Goal: Task Accomplishment & Management: Complete application form

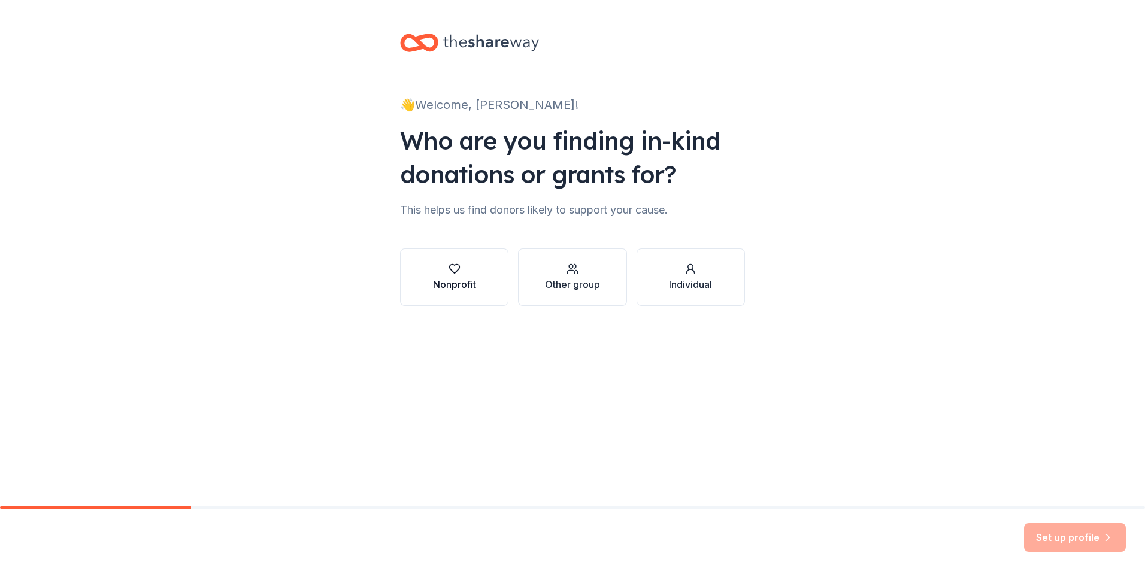
click at [460, 283] on div "Nonprofit" at bounding box center [454, 284] width 43 height 14
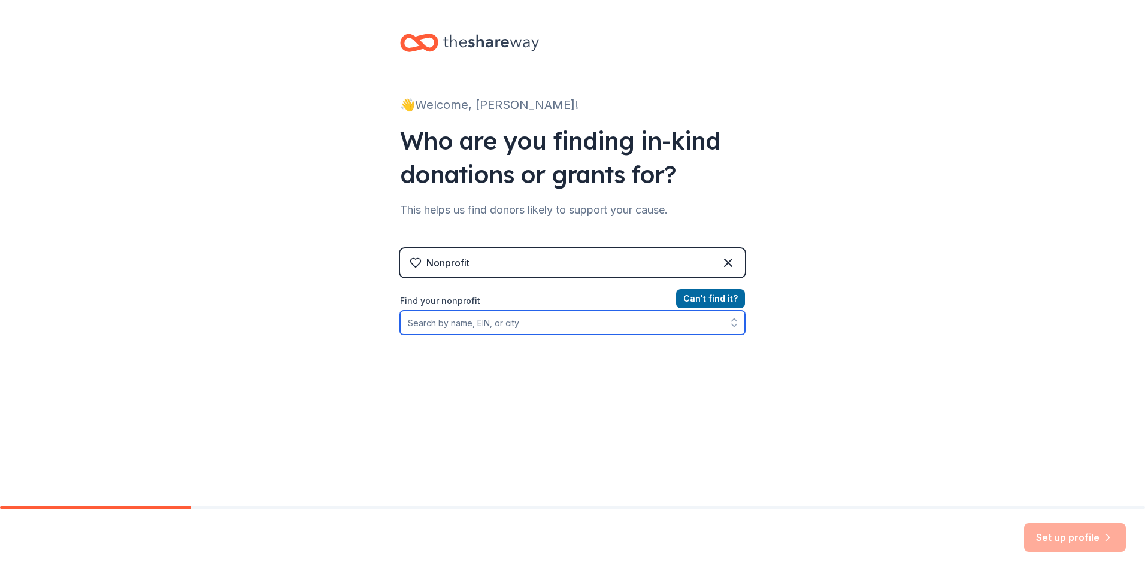
click at [504, 322] on input "Find your nonprofit" at bounding box center [572, 323] width 345 height 24
type input "West TN Legal Services"
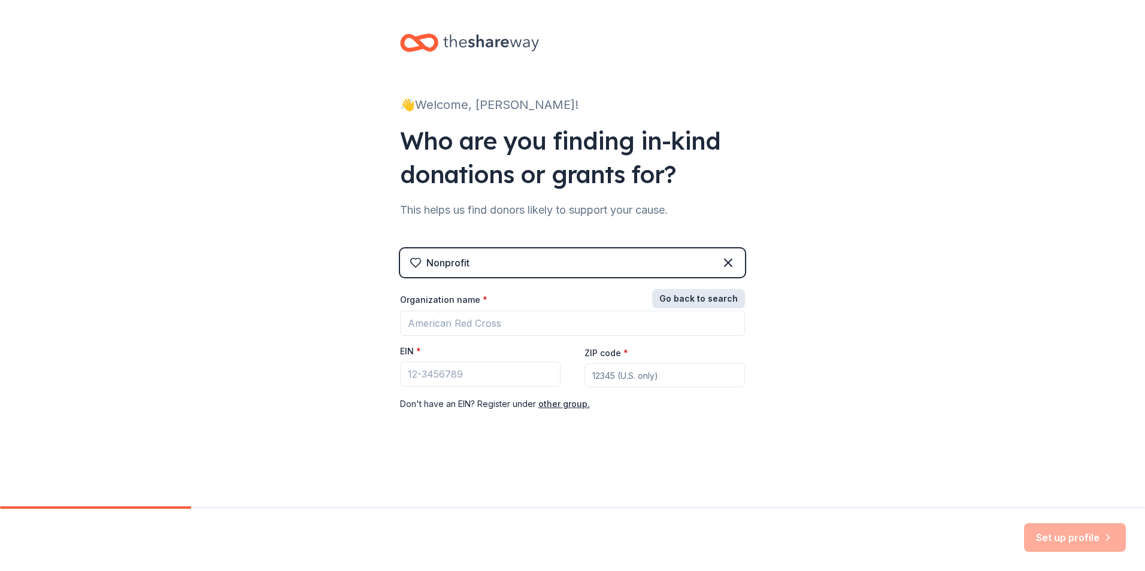
click at [728, 302] on button "Go back to search" at bounding box center [698, 298] width 93 height 19
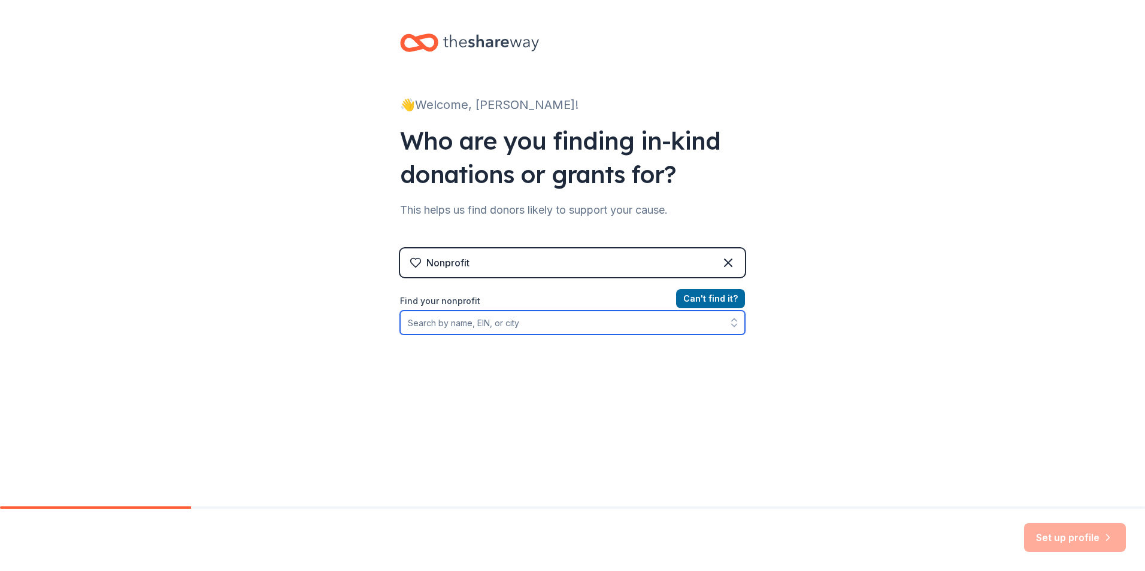
click at [463, 328] on input "Find your nonprofit" at bounding box center [572, 323] width 345 height 24
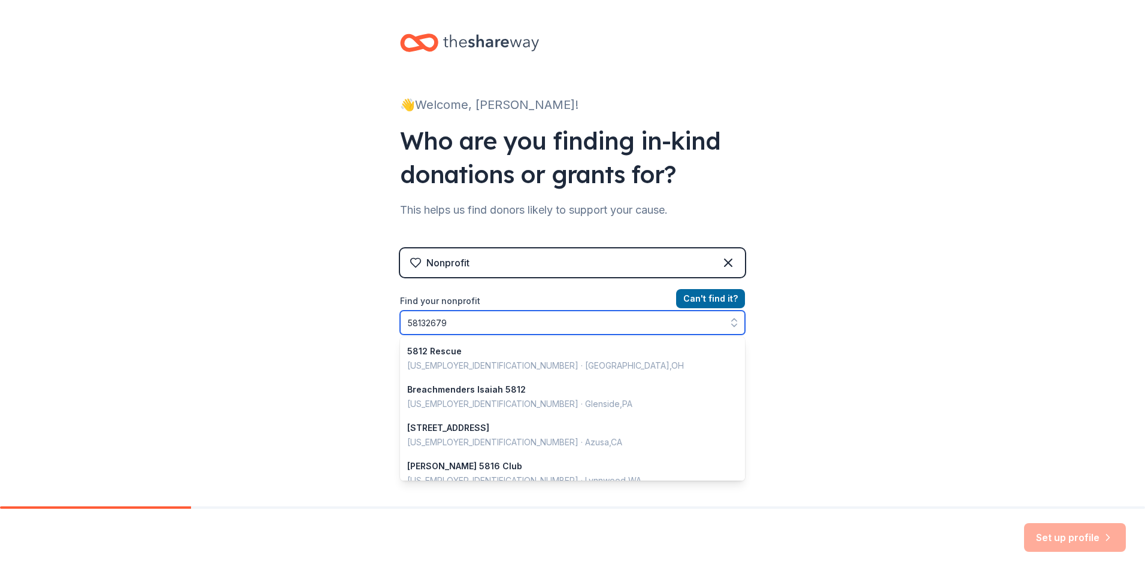
type input "581326791"
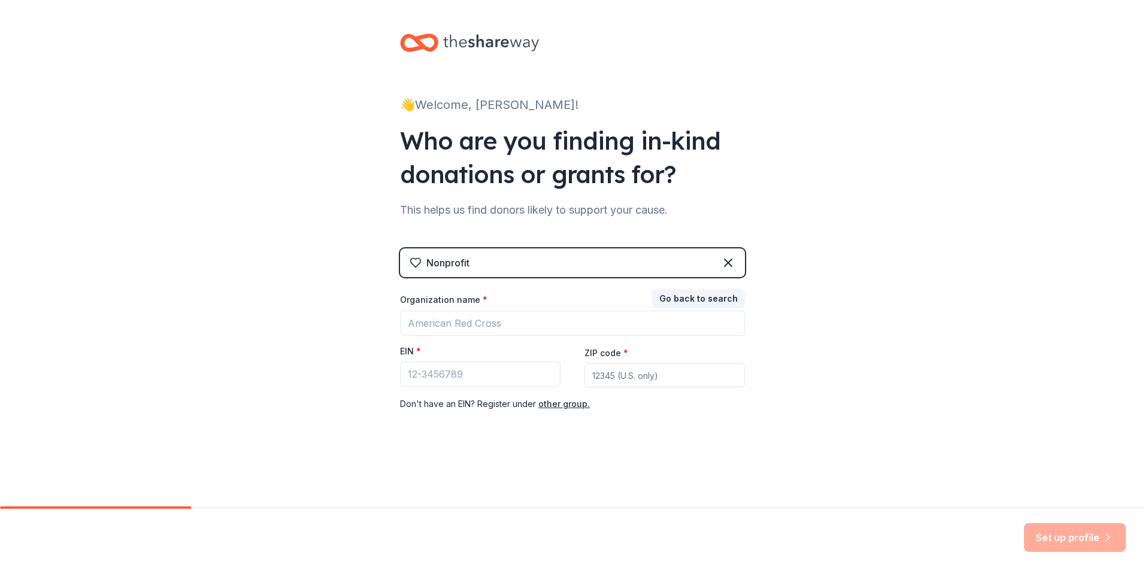
click at [630, 383] on input "ZIP code *" at bounding box center [664, 375] width 160 height 24
drag, startPoint x: 434, startPoint y: 377, endPoint x: 387, endPoint y: 377, distance: 47.3
click at [387, 377] on div "👋 Welcome, Lindsey! Who are you finding in-kind donations or grants for? This h…" at bounding box center [572, 246] width 383 height 493
type input "[US_EMPLOYER_IDENTIFICATION_NUMBER]"
click at [653, 459] on div "👋 Welcome, Lindsey! Who are you finding in-kind donations or grants for? This h…" at bounding box center [572, 246] width 383 height 493
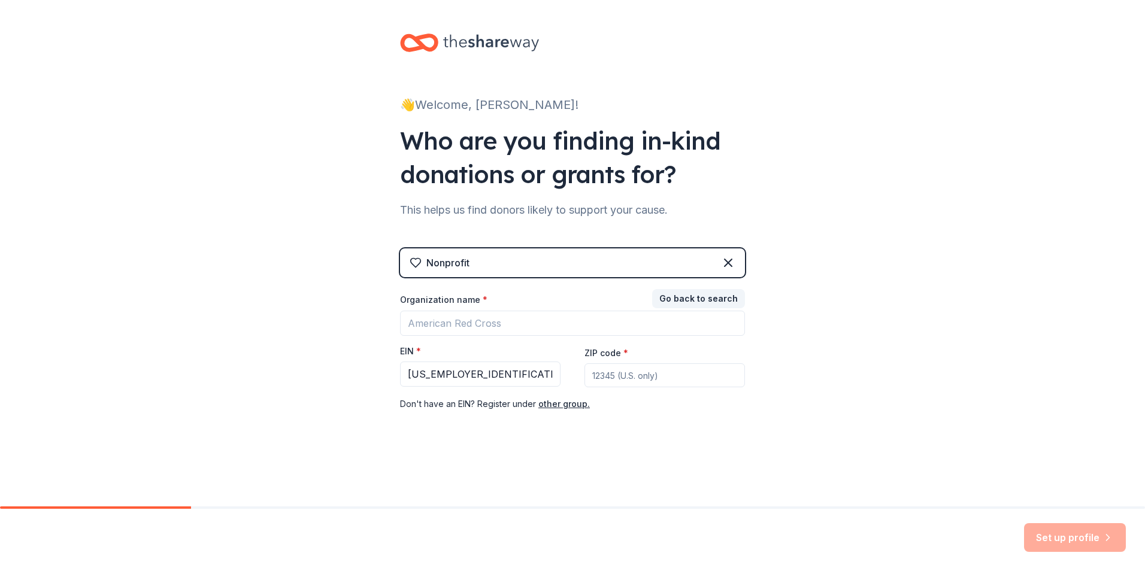
click at [625, 375] on input "ZIP code *" at bounding box center [664, 375] width 160 height 24
type input "38301"
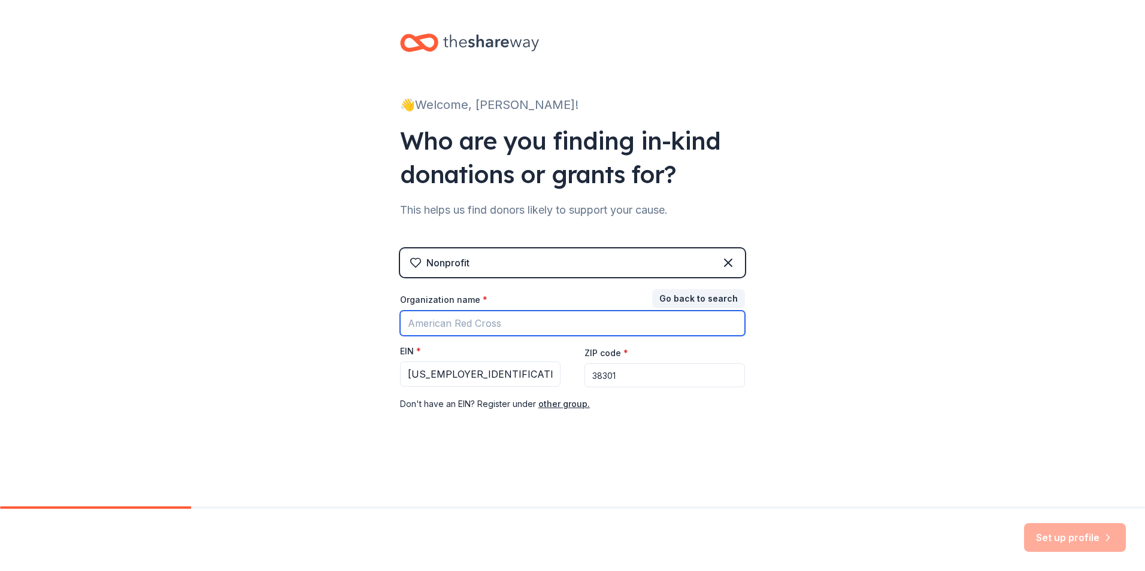
click at [434, 327] on input "Organization name *" at bounding box center [572, 323] width 345 height 25
type input "West [US_STATE] Legal Services"
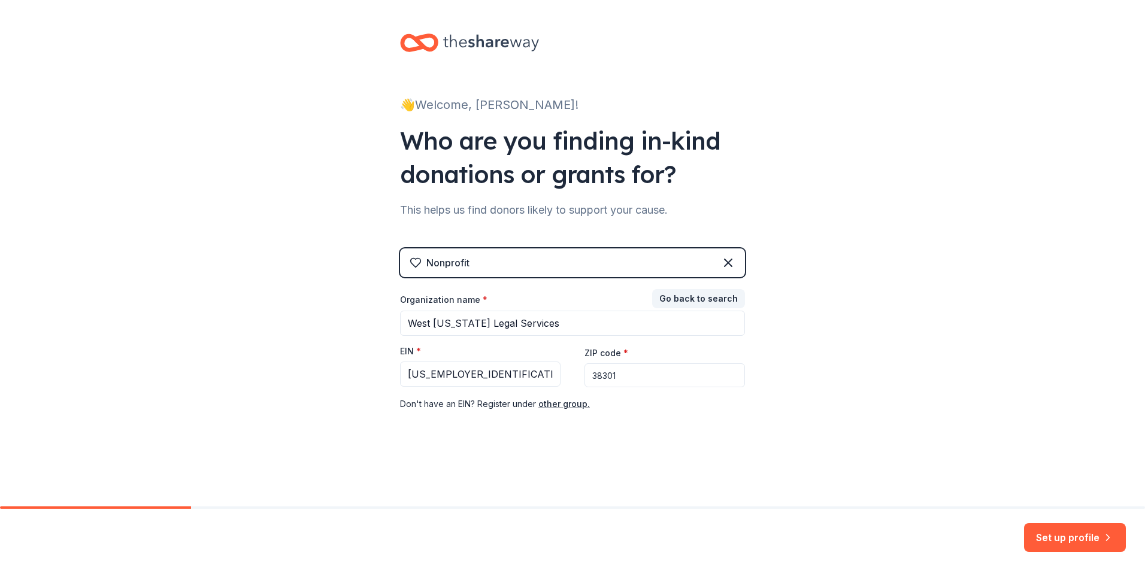
click at [951, 484] on div "👋 Welcome, Lindsey! Who are you finding in-kind donations or grants for? This h…" at bounding box center [572, 246] width 1145 height 493
click at [1071, 536] on button "Set up profile" at bounding box center [1075, 537] width 102 height 29
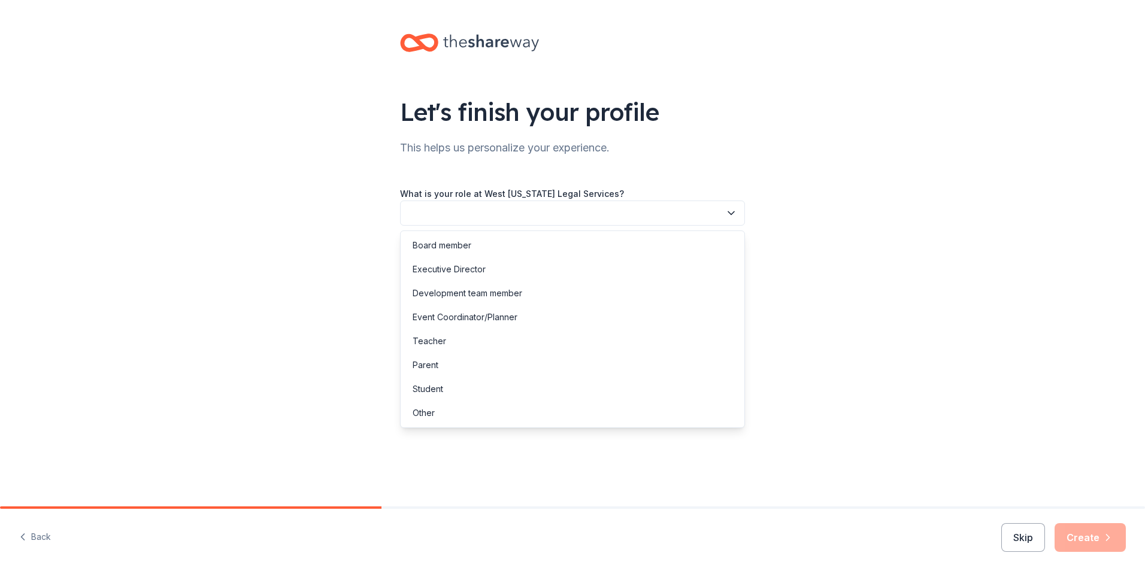
click at [432, 211] on button "button" at bounding box center [572, 213] width 345 height 25
click at [443, 290] on div "Development team member" at bounding box center [468, 293] width 110 height 14
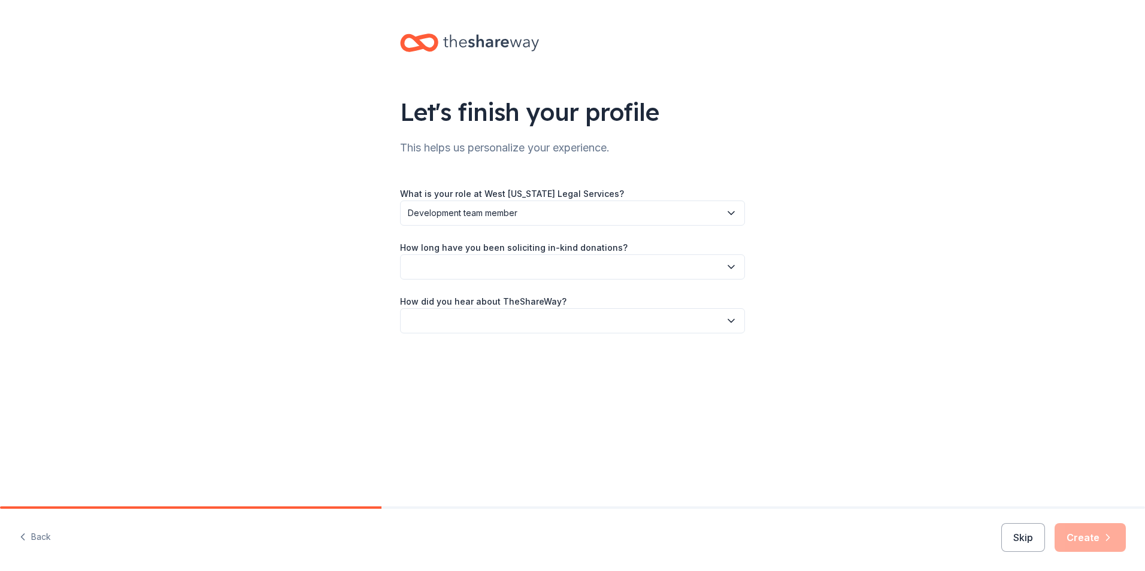
click at [429, 264] on button "button" at bounding box center [572, 267] width 345 height 25
click at [437, 371] on div "More than 5 years" at bounding box center [449, 371] width 72 height 14
click at [430, 317] on button "button" at bounding box center [572, 320] width 345 height 25
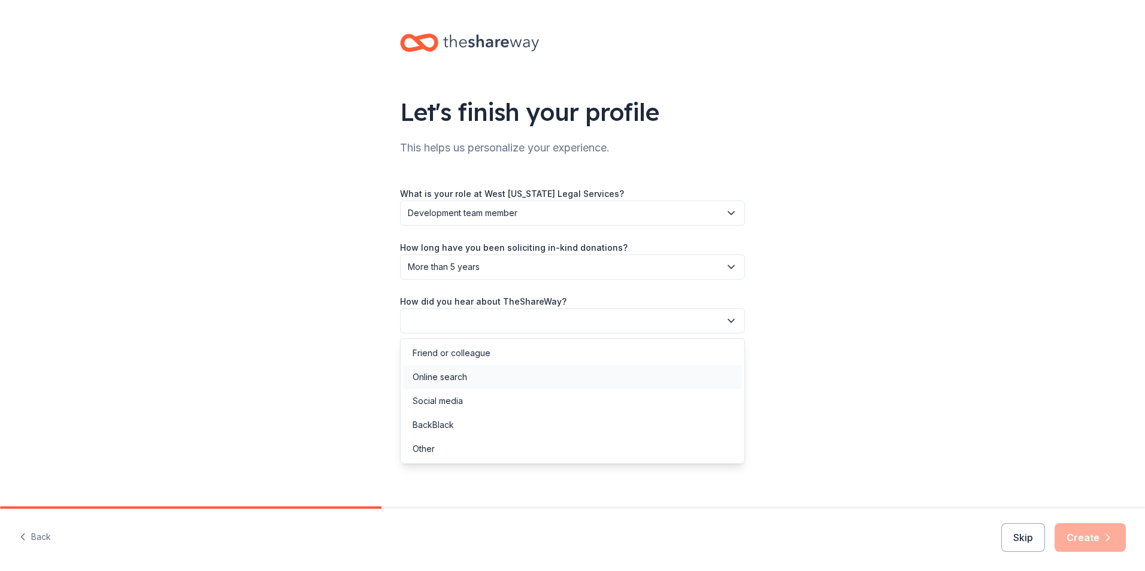
click at [460, 377] on div "Online search" at bounding box center [440, 377] width 54 height 14
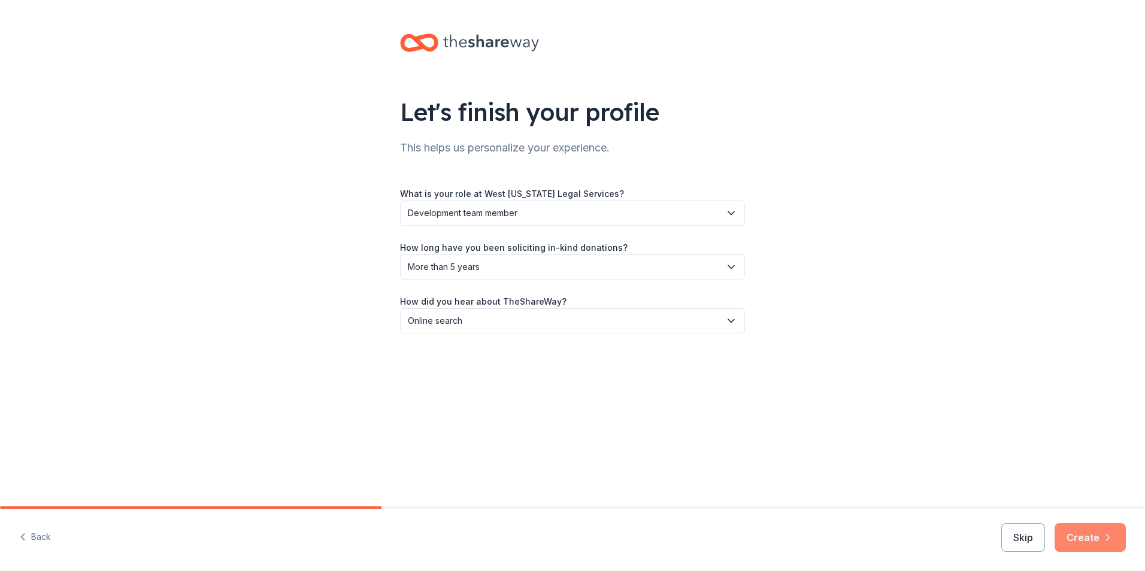
click at [1093, 537] on button "Create" at bounding box center [1090, 537] width 71 height 29
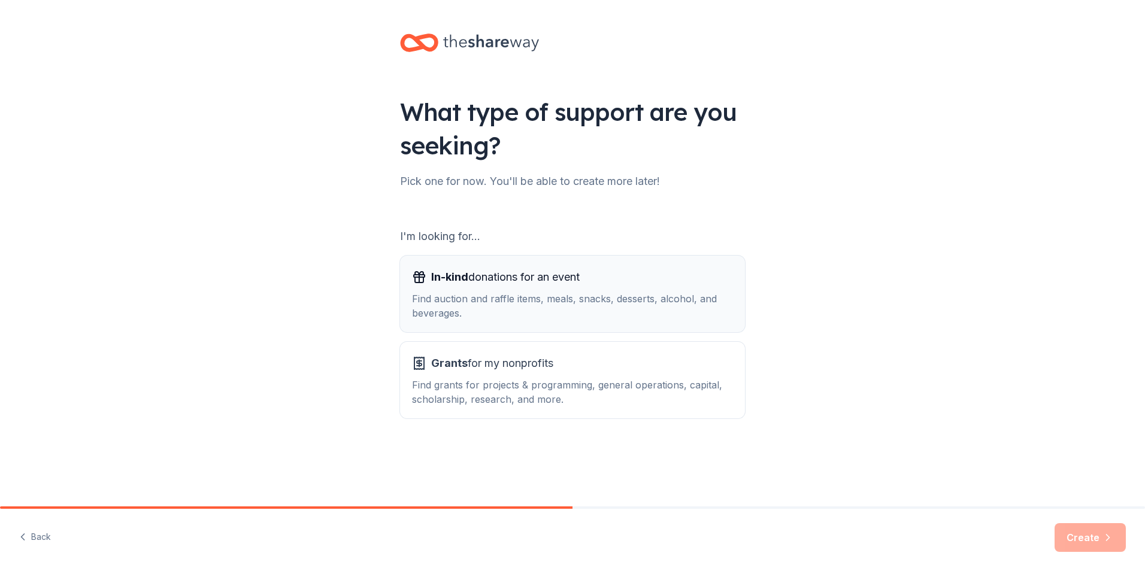
click at [544, 308] on div "Find auction and raffle items, meals, snacks, desserts, alcohol, and beverages." at bounding box center [572, 306] width 321 height 29
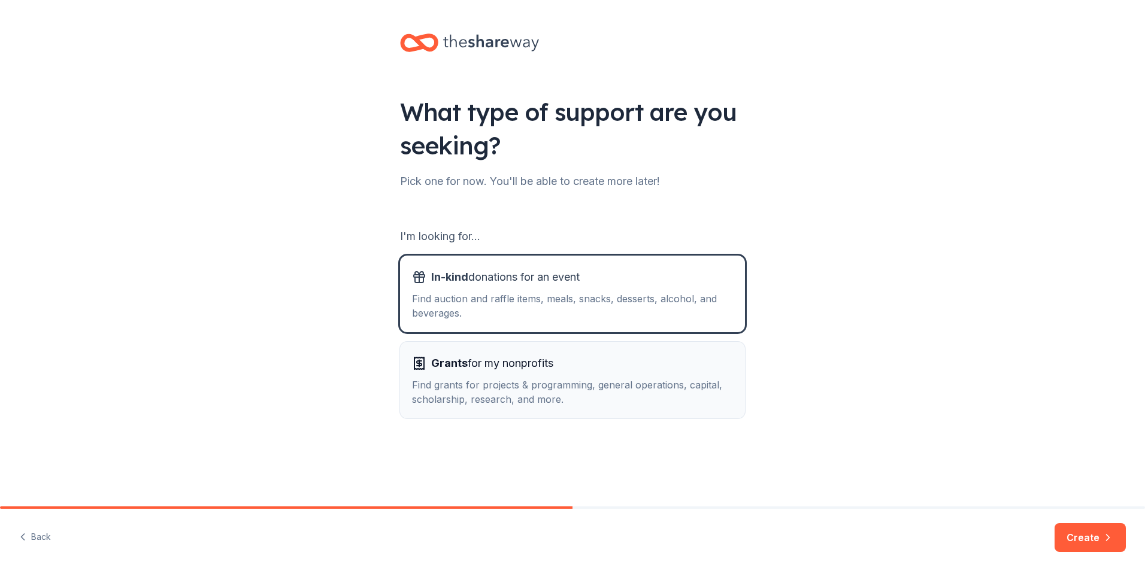
click at [537, 384] on div "Find grants for projects & programming, general operations, capital, scholarshi…" at bounding box center [572, 392] width 321 height 29
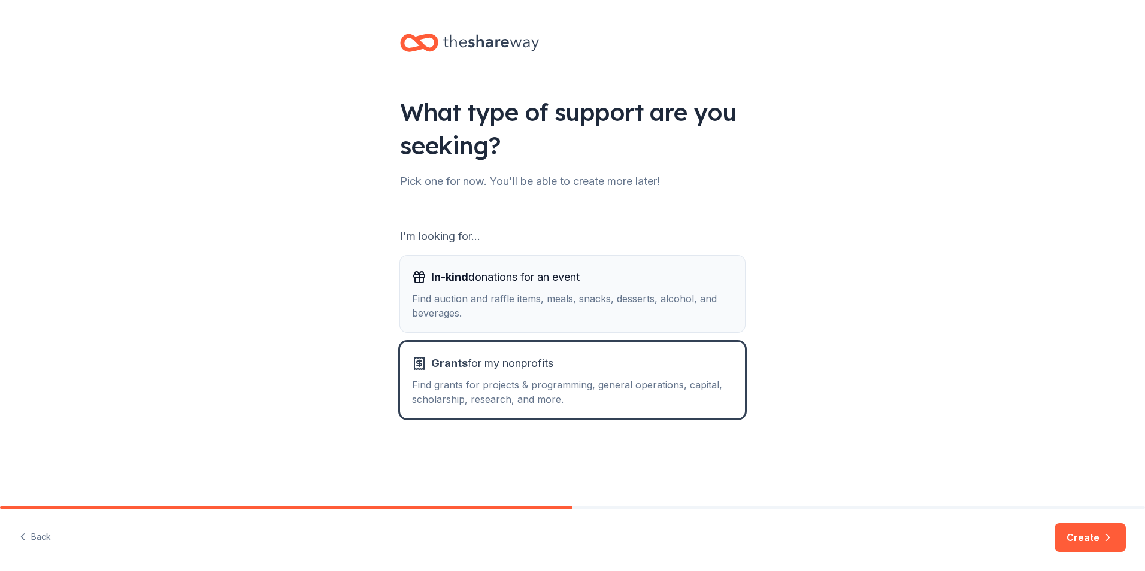
click at [549, 314] on div "Find auction and raffle items, meals, snacks, desserts, alcohol, and beverages." at bounding box center [572, 306] width 321 height 29
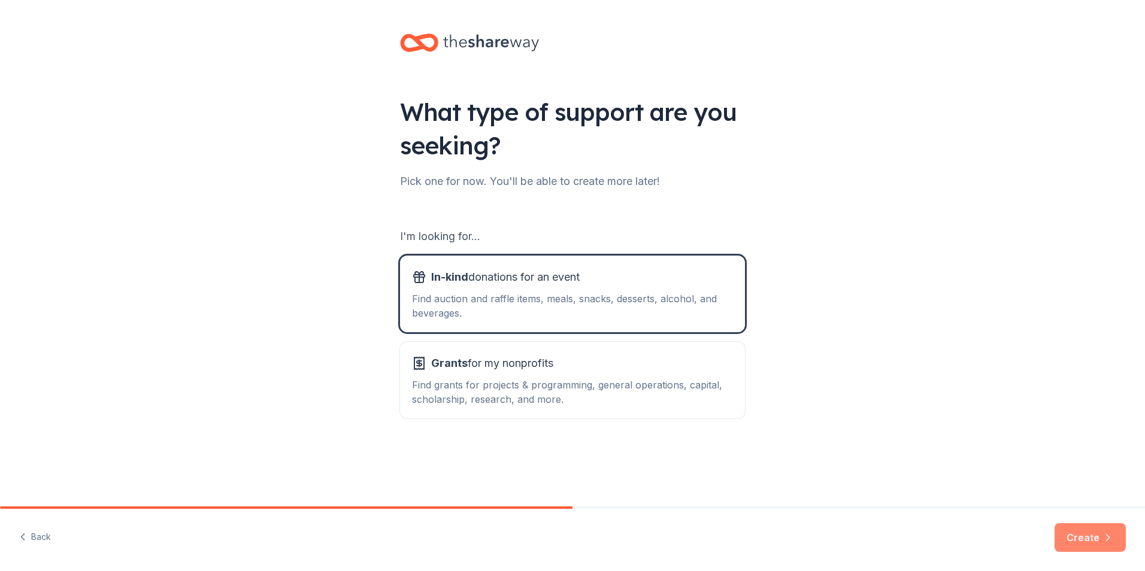
click at [1089, 540] on button "Create" at bounding box center [1090, 537] width 71 height 29
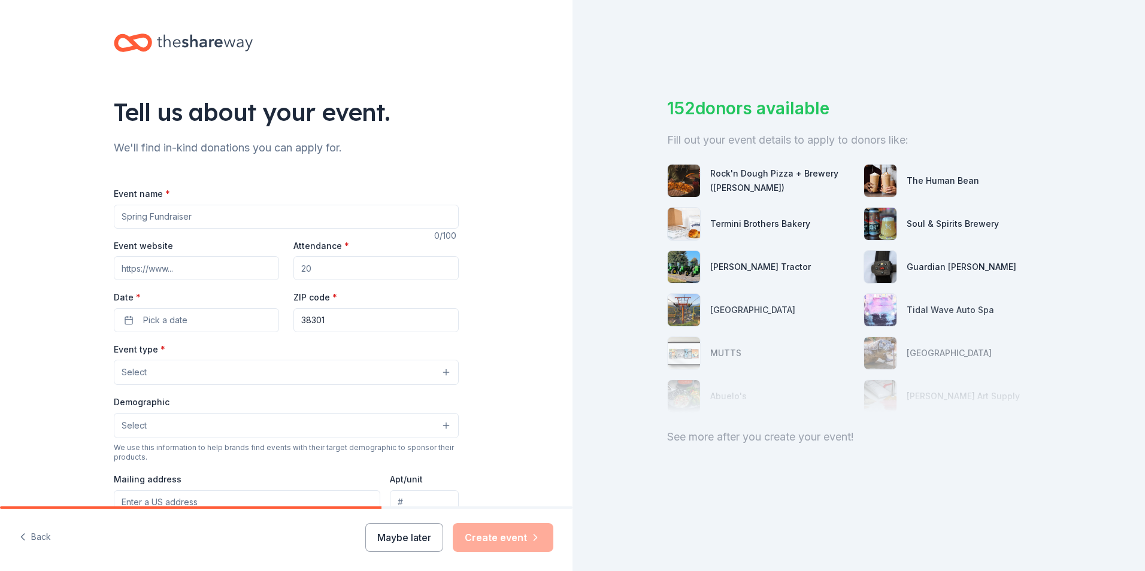
click at [159, 218] on input "Event name *" at bounding box center [286, 217] width 345 height 24
type input "Internal Giving campagin"
click at [344, 274] on input "Attendance *" at bounding box center [375, 268] width 165 height 24
type input "50"
click at [174, 323] on span "Pick a date" at bounding box center [165, 320] width 44 height 14
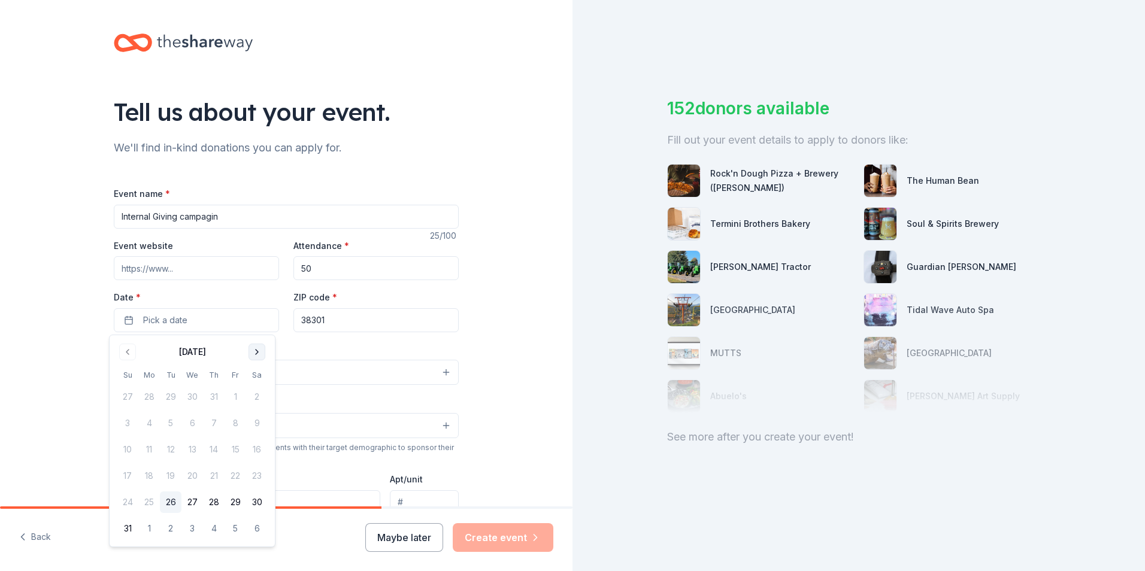
click at [255, 353] on button "Go to next month" at bounding box center [257, 352] width 17 height 17
click at [168, 451] on button "11" at bounding box center [171, 450] width 22 height 22
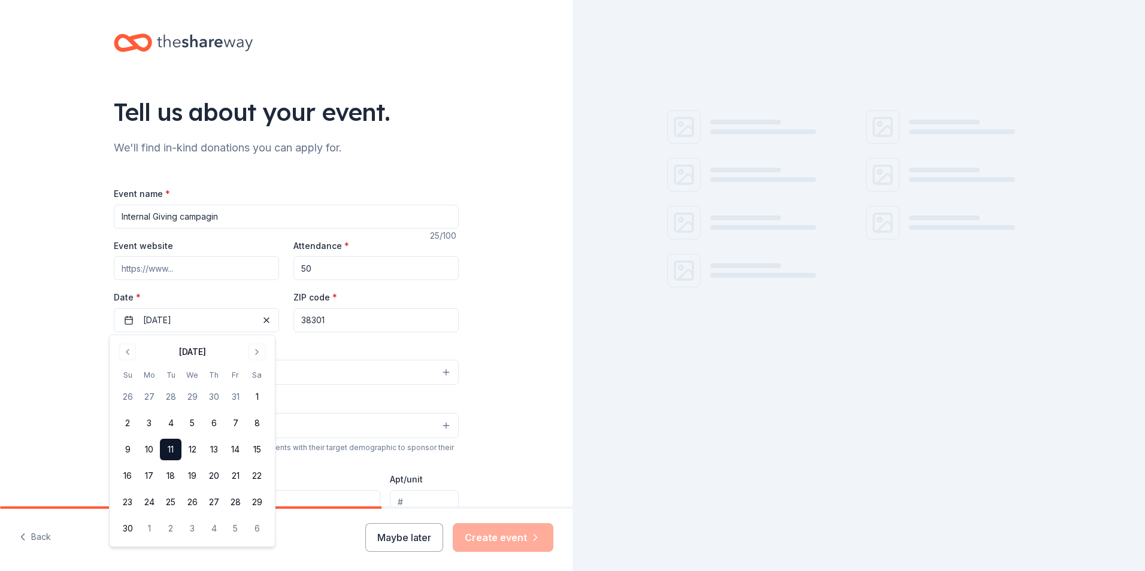
click at [314, 366] on button "Select" at bounding box center [286, 372] width 345 height 25
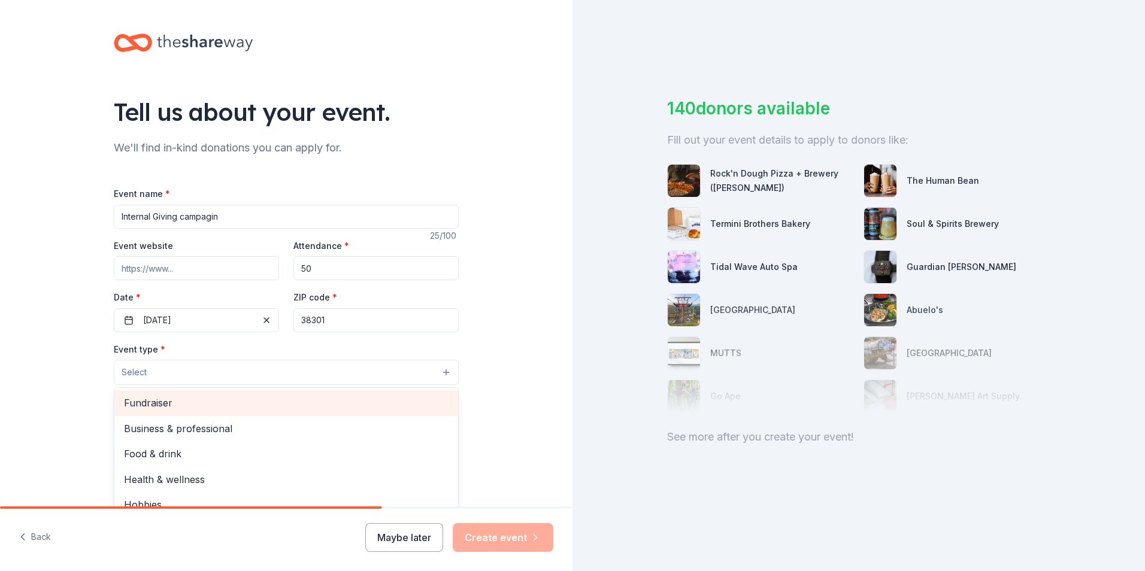
click at [144, 401] on span "Fundraiser" at bounding box center [286, 403] width 325 height 16
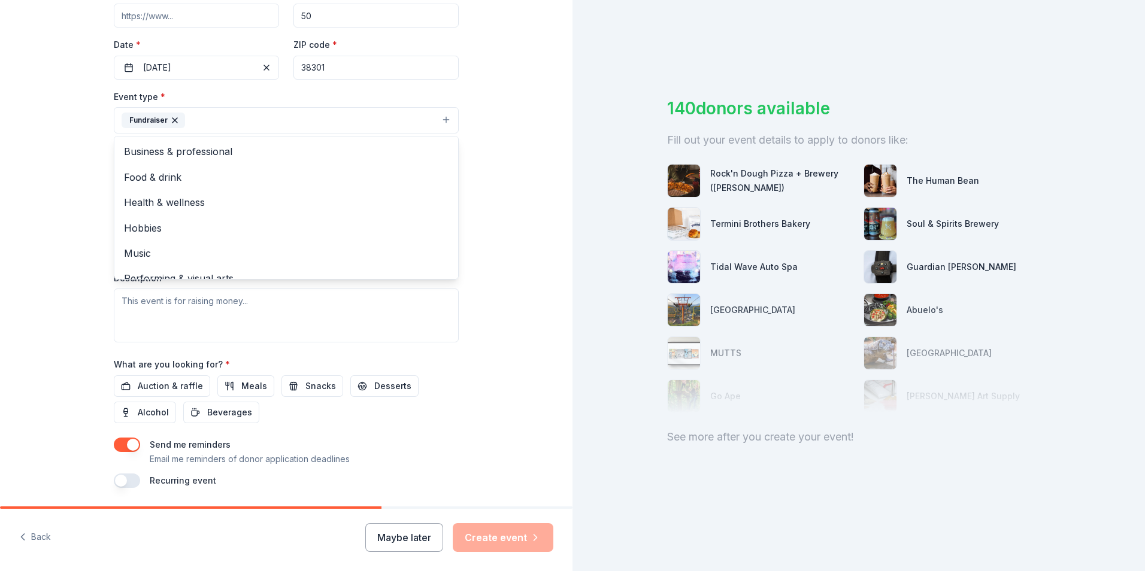
scroll to position [277, 0]
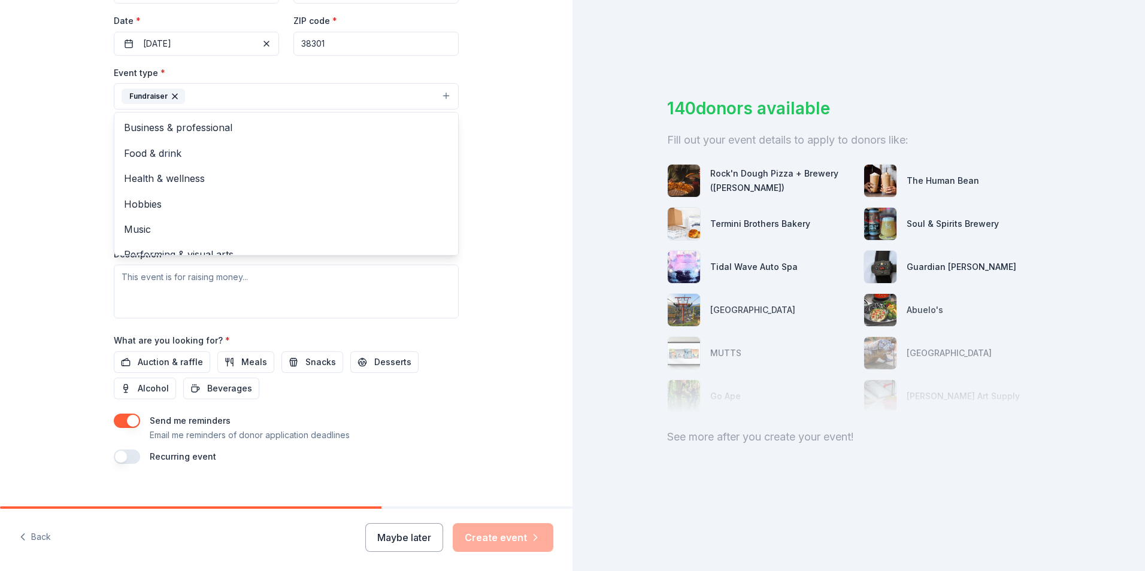
click at [532, 343] on div "Tell us about your event. We'll find in-kind donations you can apply for. Event…" at bounding box center [286, 122] width 572 height 798
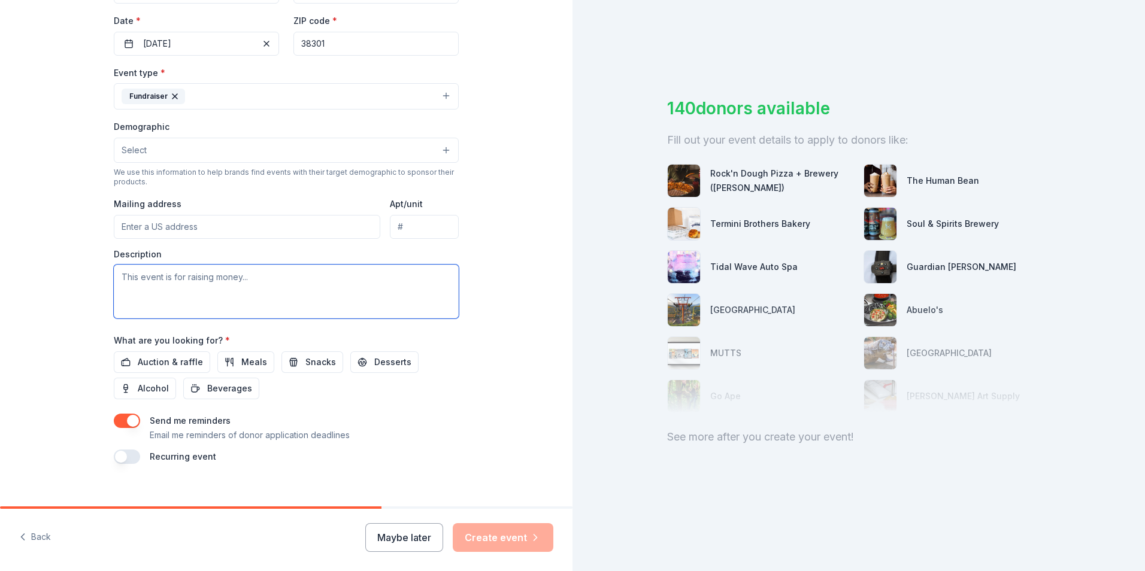
click at [140, 281] on textarea at bounding box center [286, 292] width 345 height 54
click at [148, 228] on input "Mailing address" at bounding box center [247, 227] width 266 height 24
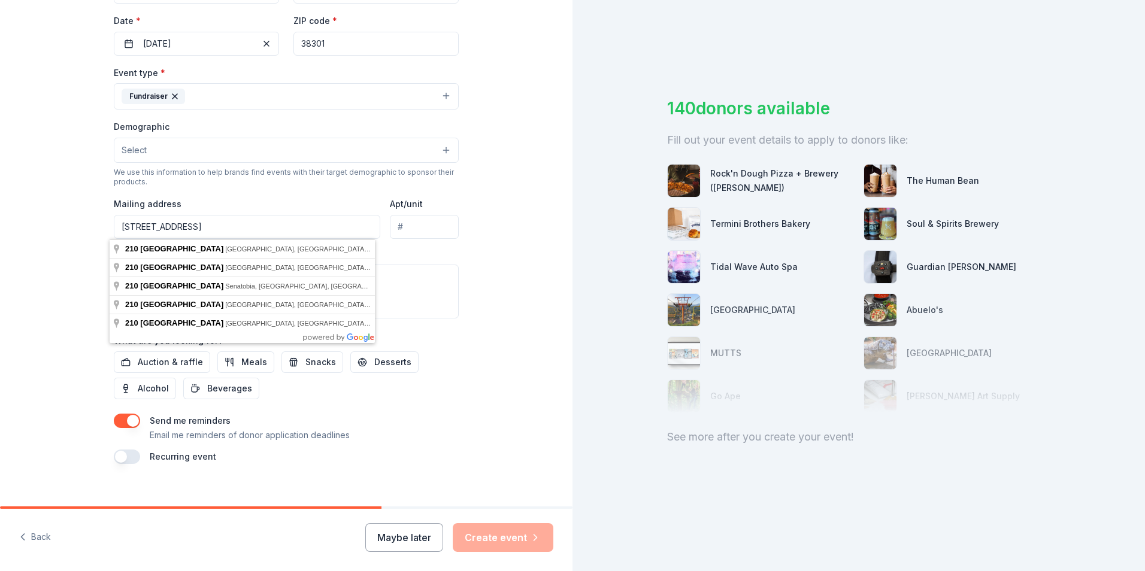
click at [458, 370] on div "Tell us about your event. We'll find in-kind donations you can apply for. Event…" at bounding box center [286, 122] width 383 height 798
click at [253, 227] on input "210 West Main Street" at bounding box center [247, 227] width 266 height 24
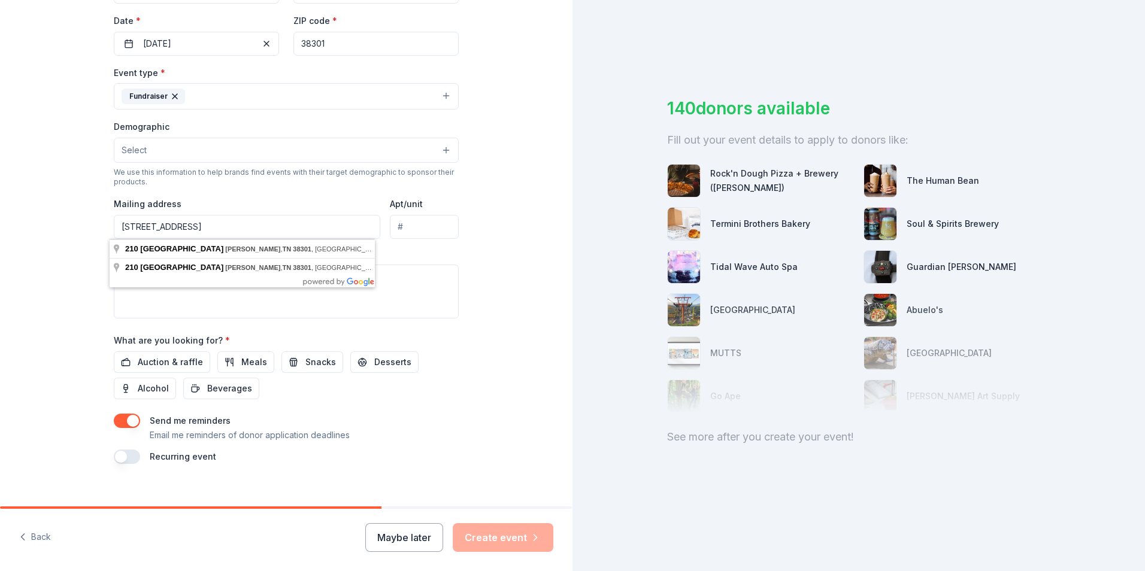
type input "210 West Main Street Jackson TN 38301"
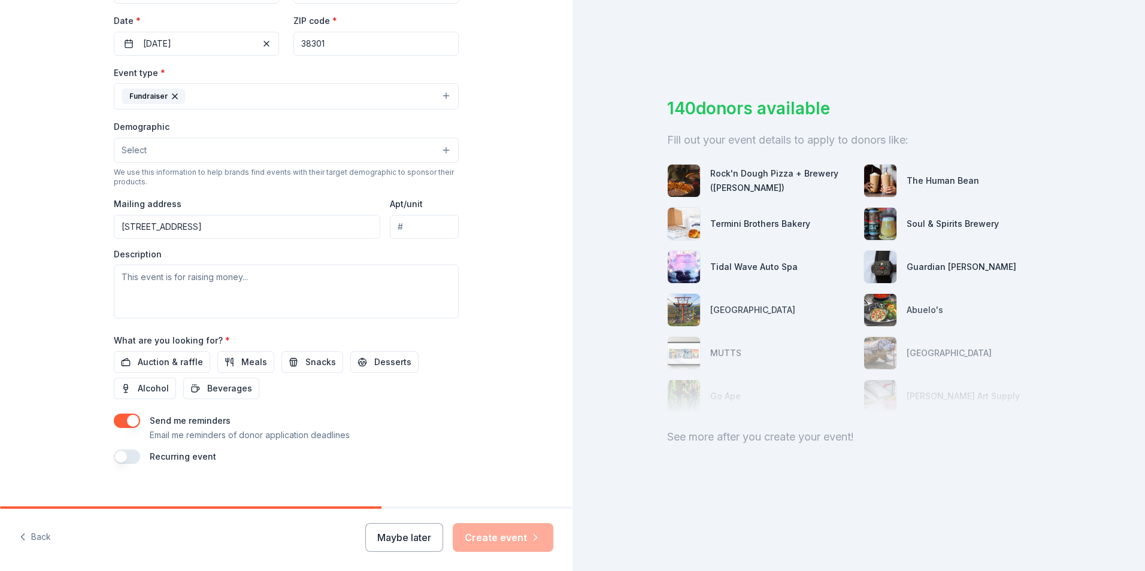
click at [498, 353] on div "Tell us about your event. We'll find in-kind donations you can apply for. Event…" at bounding box center [286, 122] width 572 height 798
click at [124, 283] on textarea at bounding box center [286, 292] width 345 height 54
type textarea "T"
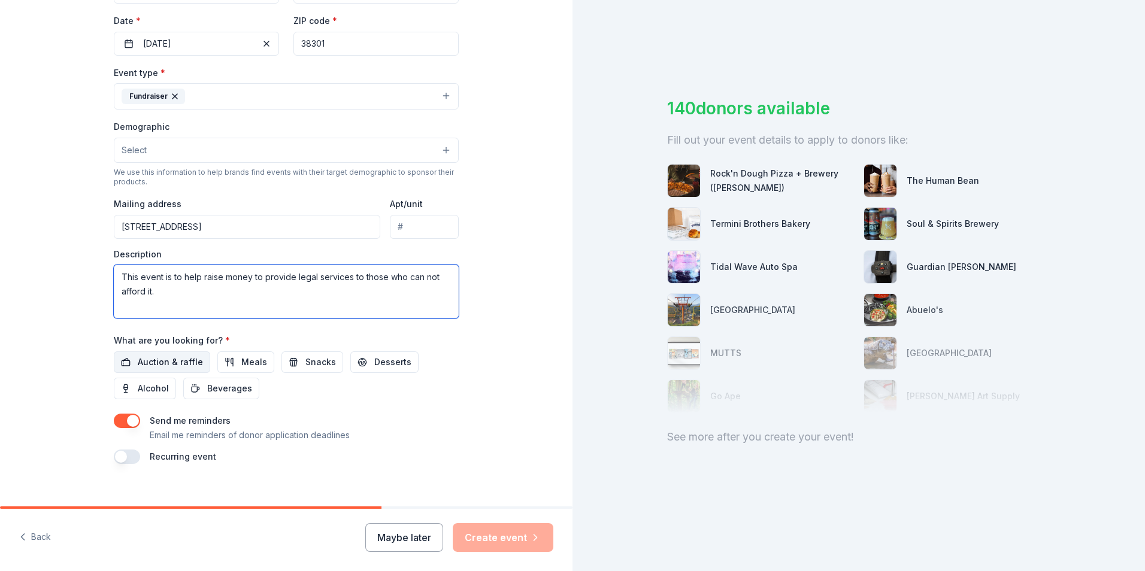
type textarea "This event is to help raise money to provide legal services to those who can no…"
click at [172, 356] on span "Auction & raffle" at bounding box center [170, 362] width 65 height 14
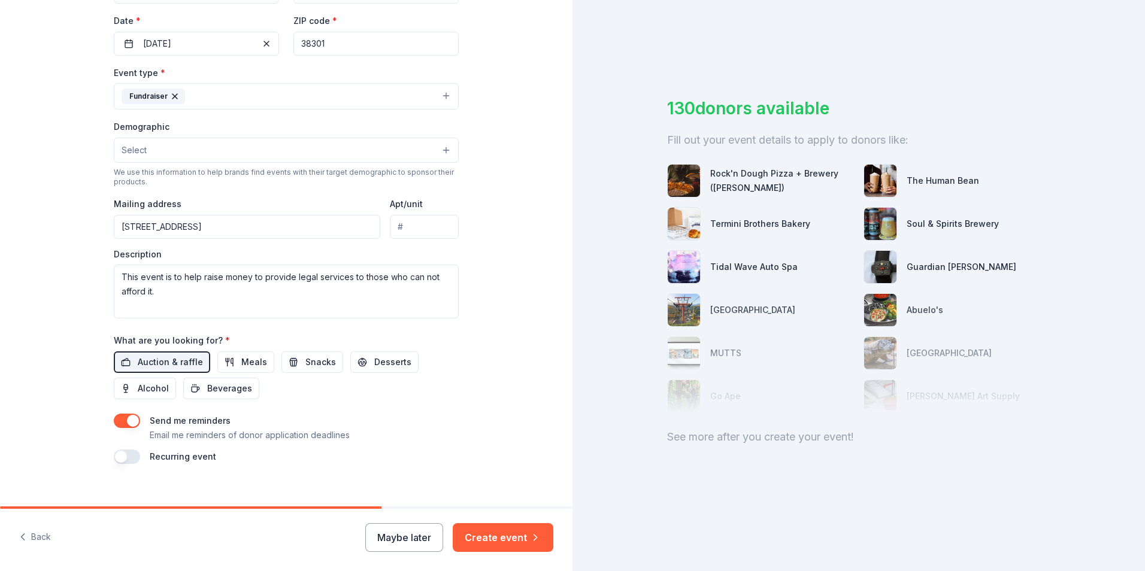
click at [501, 533] on button "Create event" at bounding box center [503, 537] width 101 height 29
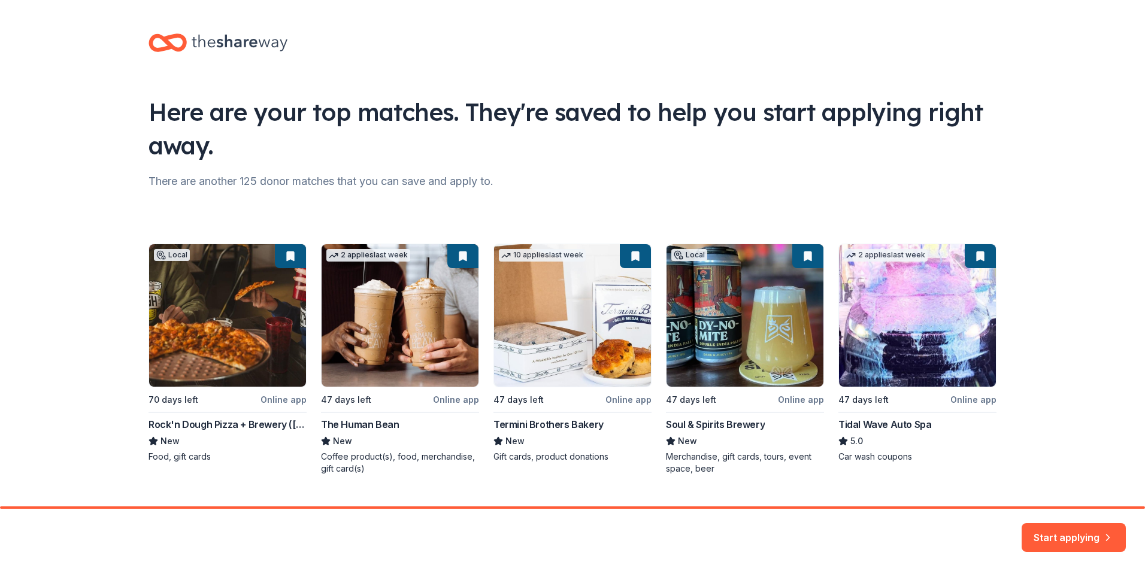
click at [231, 325] on div "Local 70 days left Online app Rock'n Dough Pizza + Brewery (Jackson) New Food, …" at bounding box center [573, 359] width 848 height 231
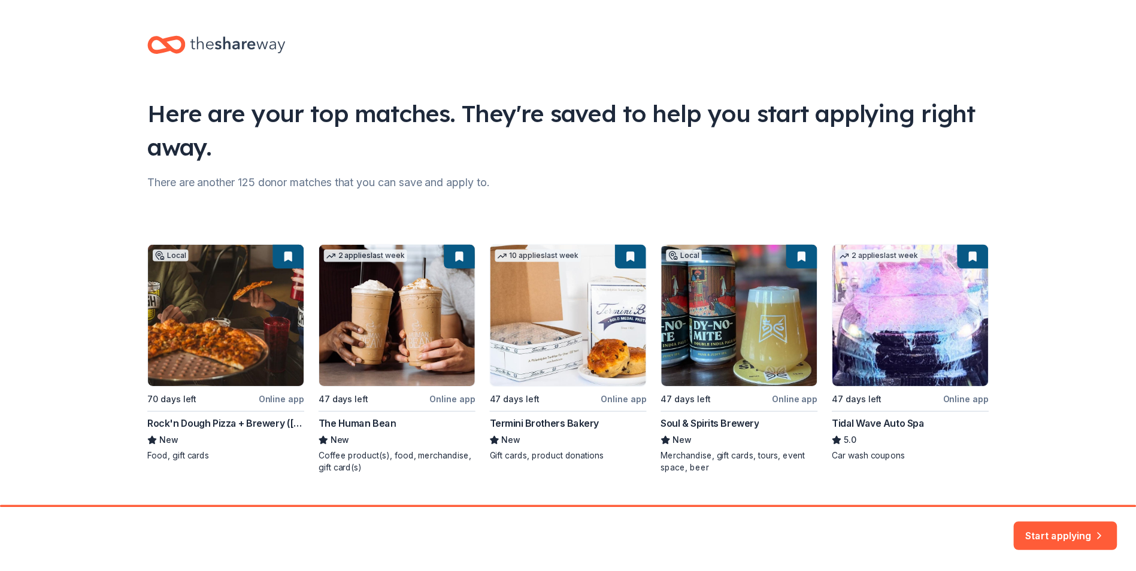
scroll to position [26, 0]
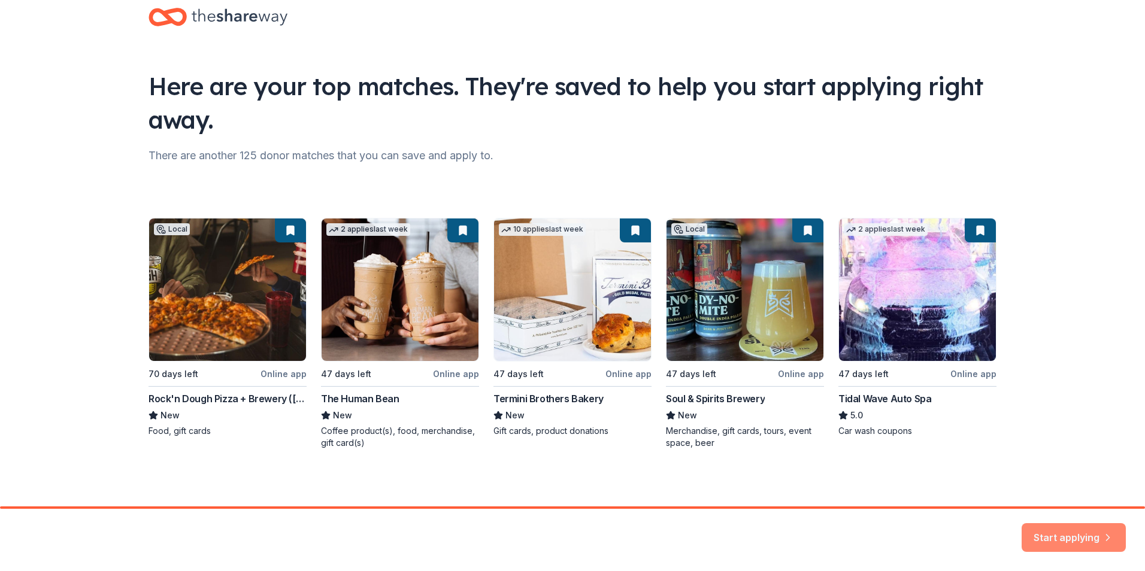
click at [1054, 537] on button "Start applying" at bounding box center [1074, 530] width 104 height 29
click at [1067, 529] on div "Start applying" at bounding box center [1074, 537] width 104 height 29
click at [1069, 529] on div "Start applying" at bounding box center [1074, 537] width 104 height 29
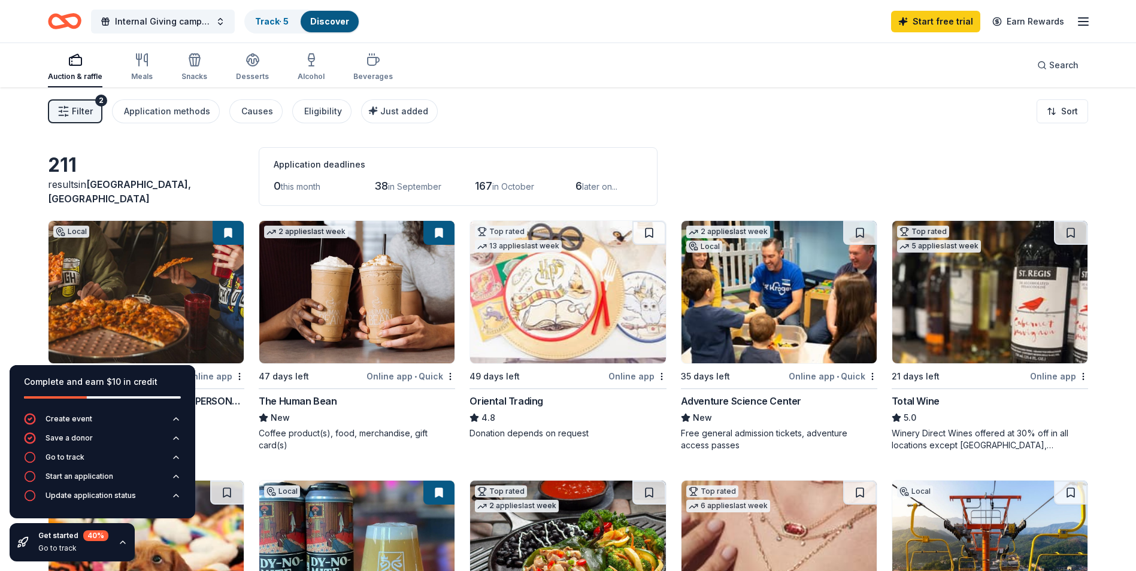
click at [357, 308] on img at bounding box center [356, 292] width 195 height 143
click at [146, 281] on img at bounding box center [146, 292] width 195 height 143
click at [180, 305] on img at bounding box center [146, 292] width 195 height 143
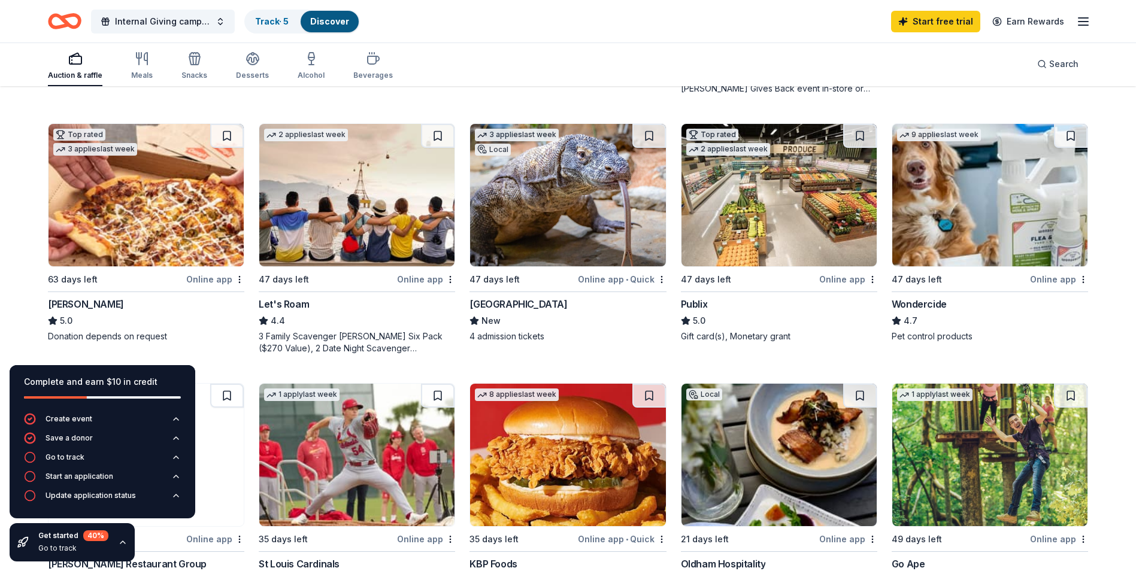
scroll to position [623, 0]
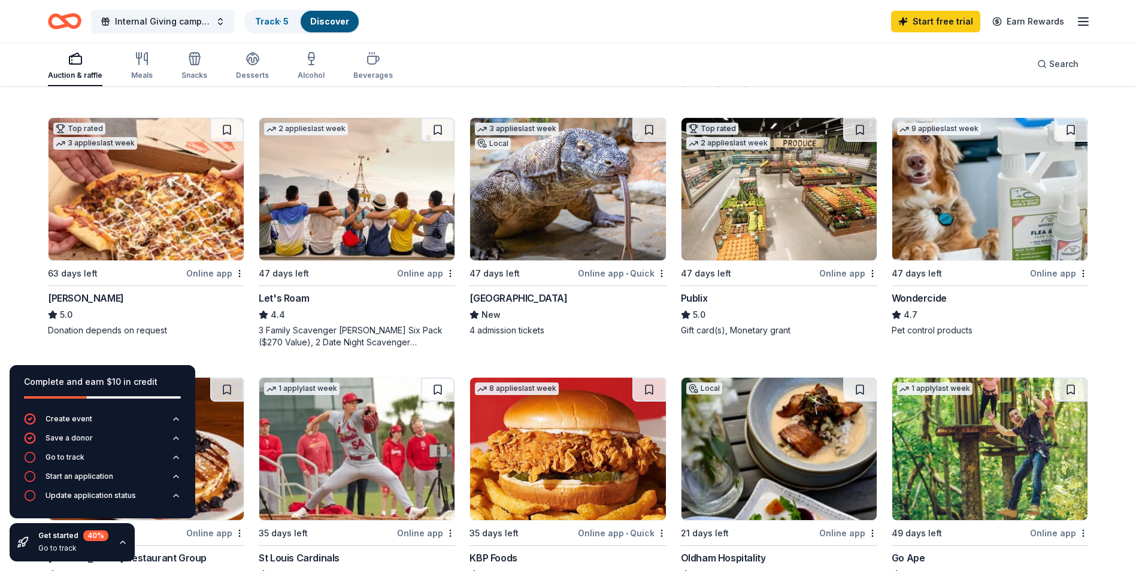
click at [600, 226] on img at bounding box center [567, 189] width 195 height 143
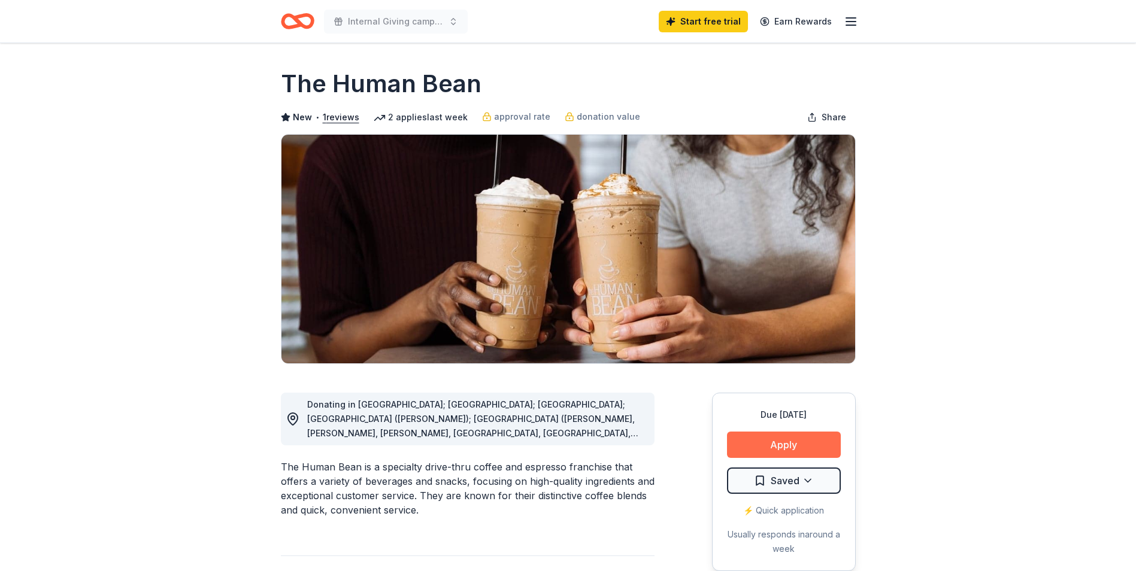
click at [780, 447] on button "Apply" at bounding box center [784, 445] width 114 height 26
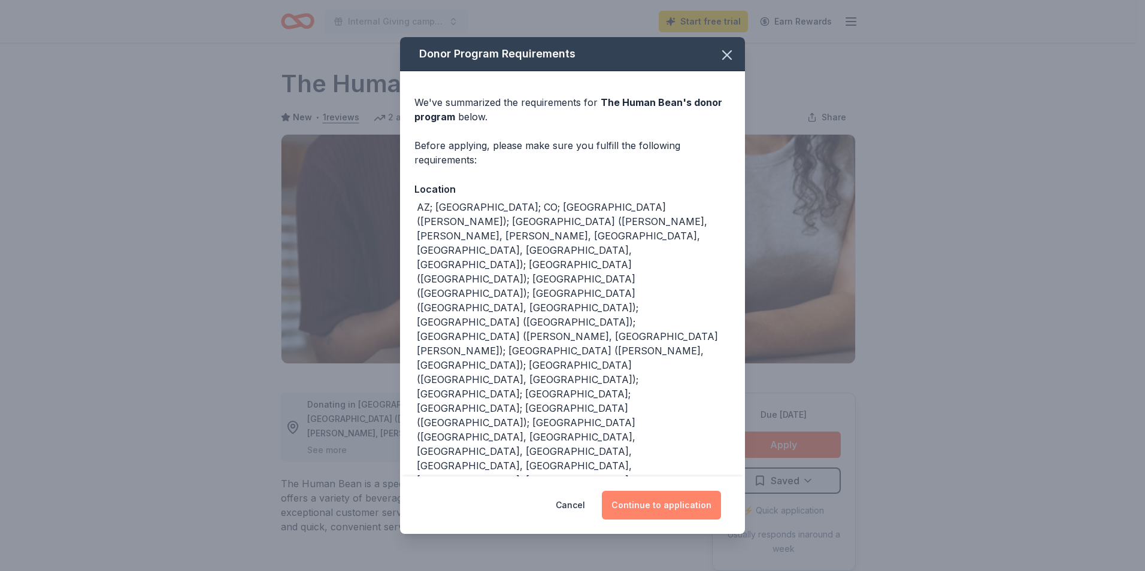
click at [663, 491] on button "Continue to application" at bounding box center [661, 505] width 119 height 29
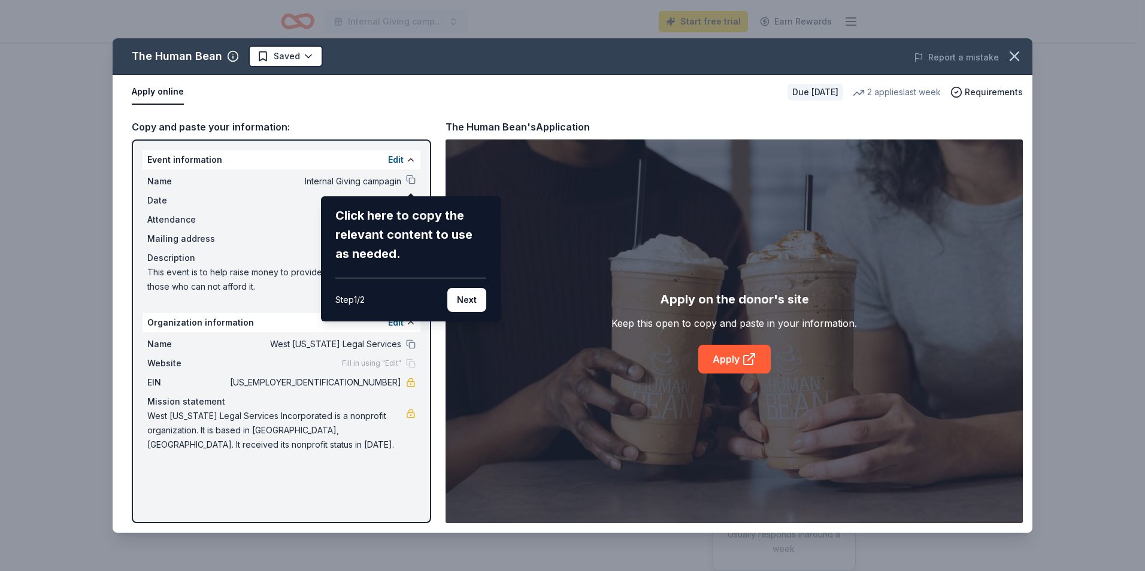
click at [467, 301] on button "Next" at bounding box center [466, 300] width 39 height 24
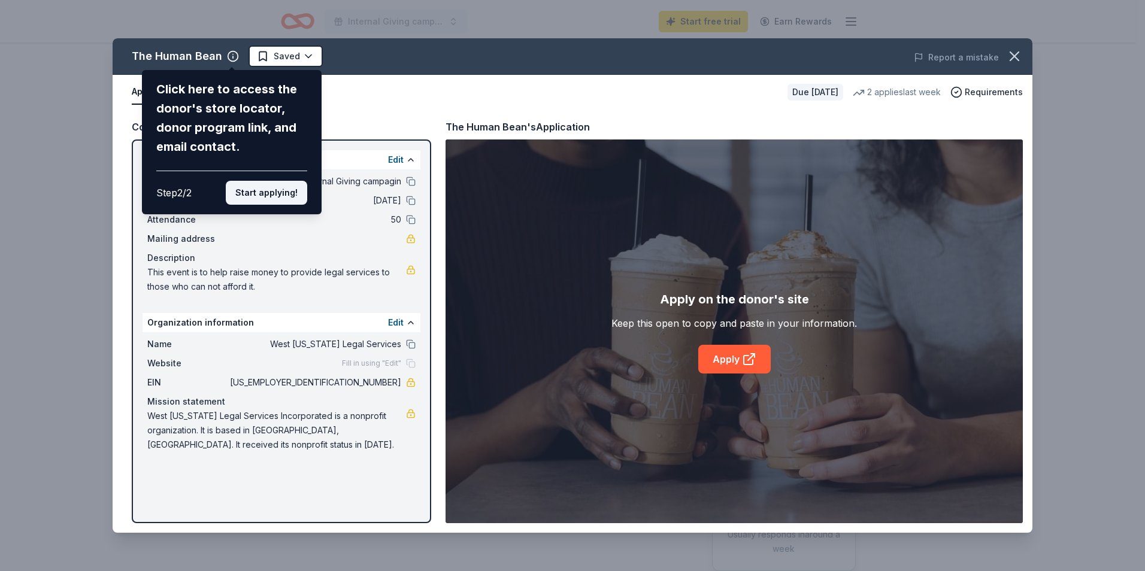
click at [263, 196] on button "Start applying!" at bounding box center [266, 193] width 81 height 24
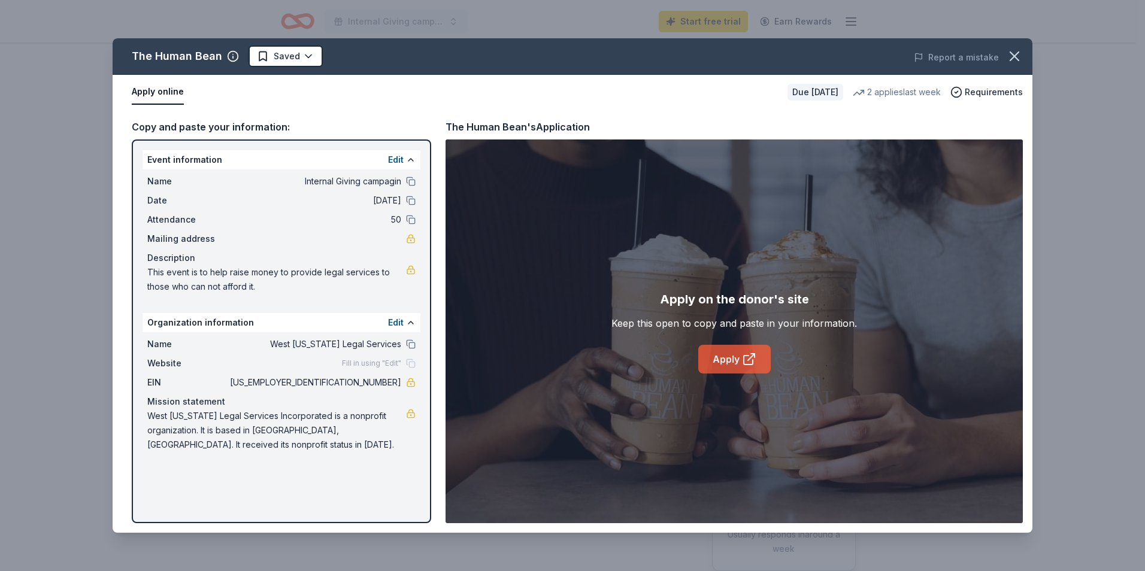
click at [746, 358] on icon at bounding box center [749, 359] width 14 height 14
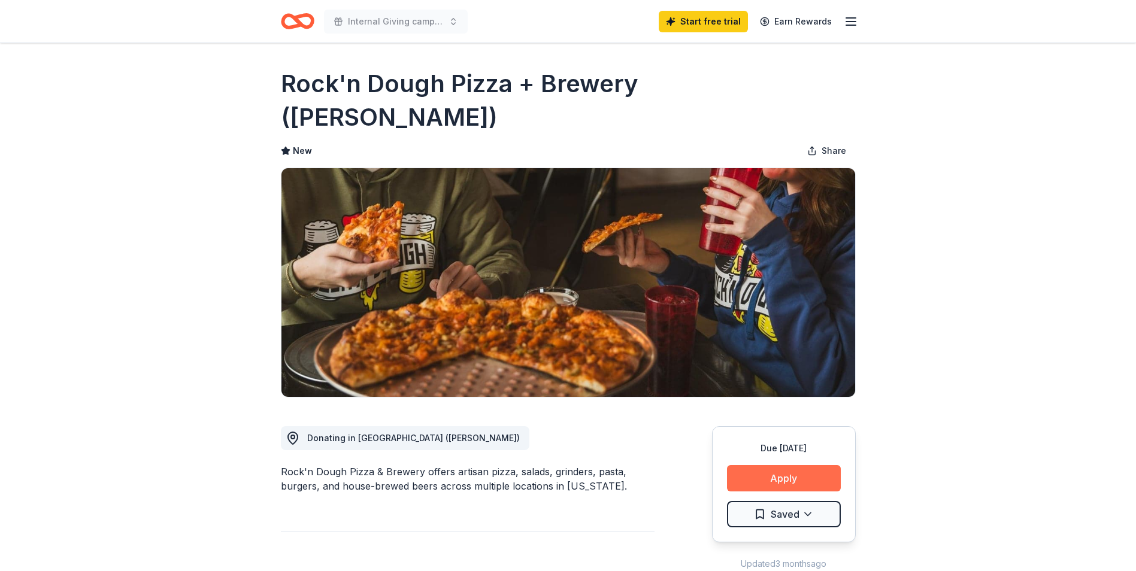
click at [804, 465] on button "Apply" at bounding box center [784, 478] width 114 height 26
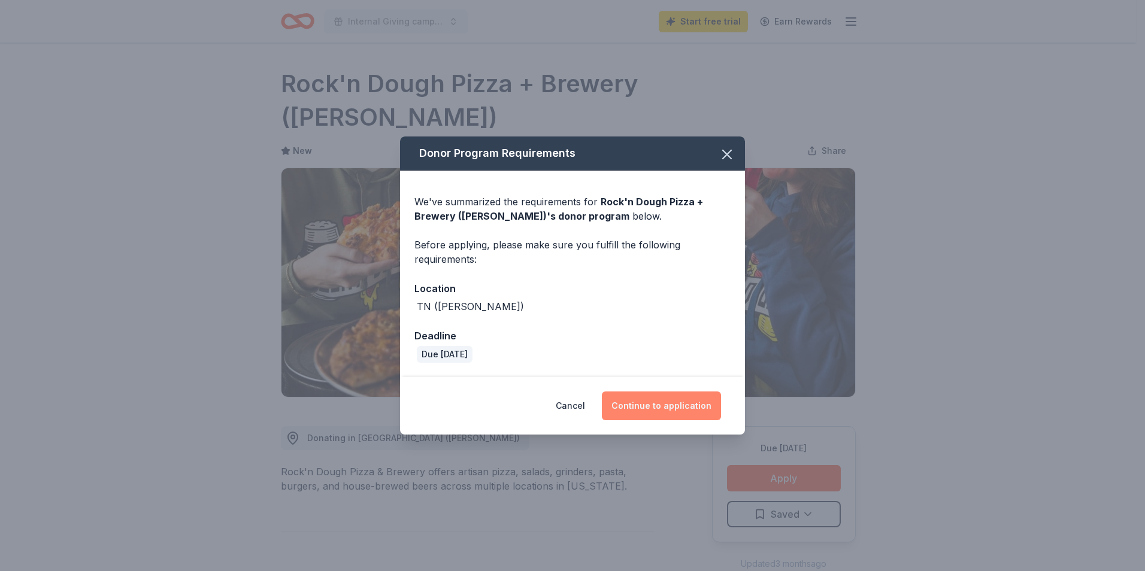
click at [659, 392] on button "Continue to application" at bounding box center [661, 406] width 119 height 29
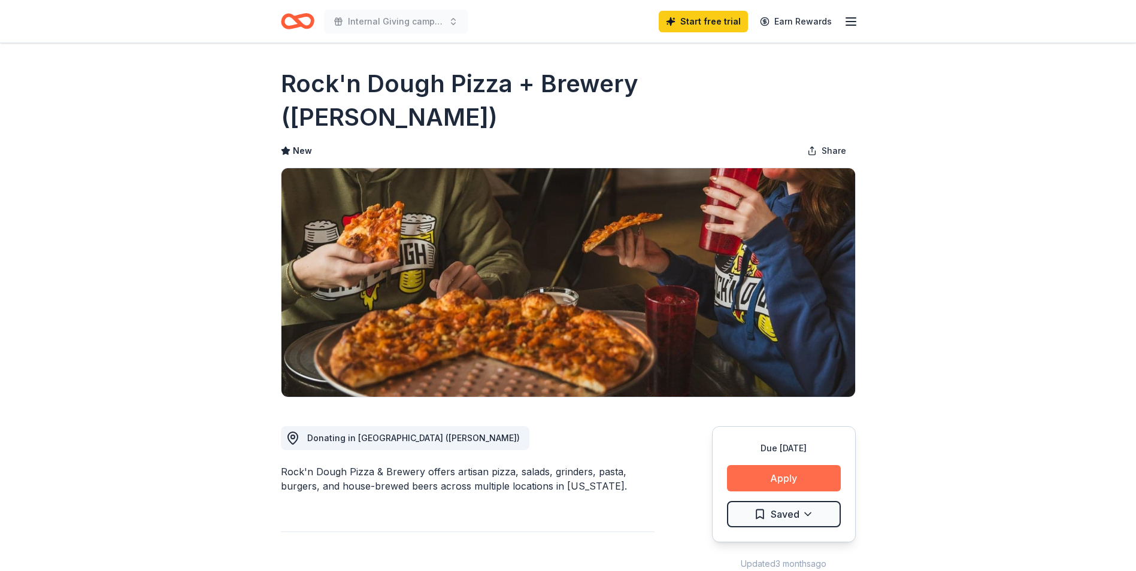
click at [756, 465] on button "Apply" at bounding box center [784, 478] width 114 height 26
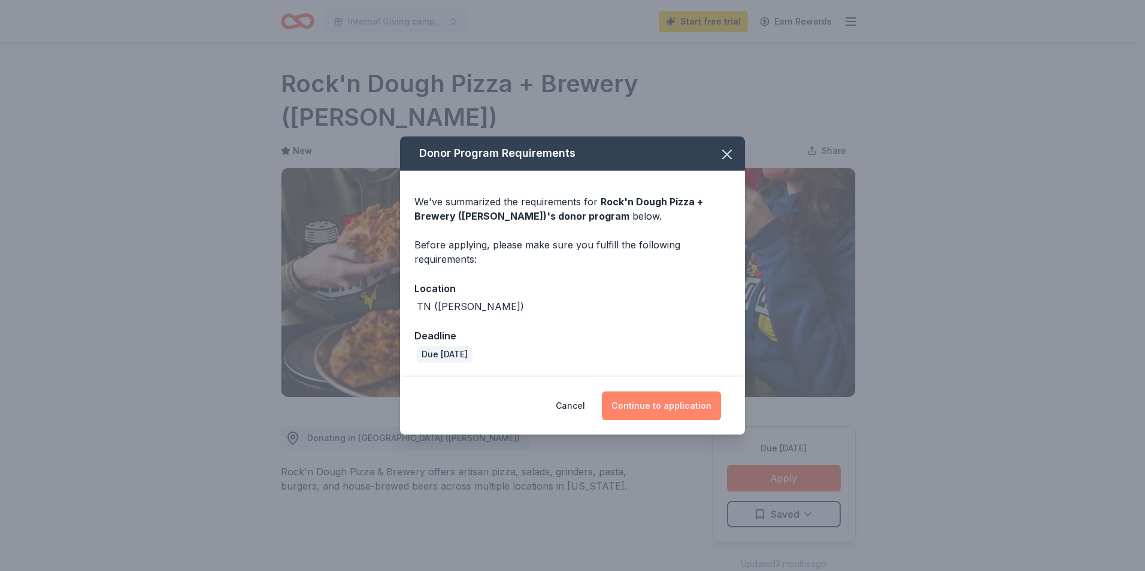
click at [648, 396] on button "Continue to application" at bounding box center [661, 406] width 119 height 29
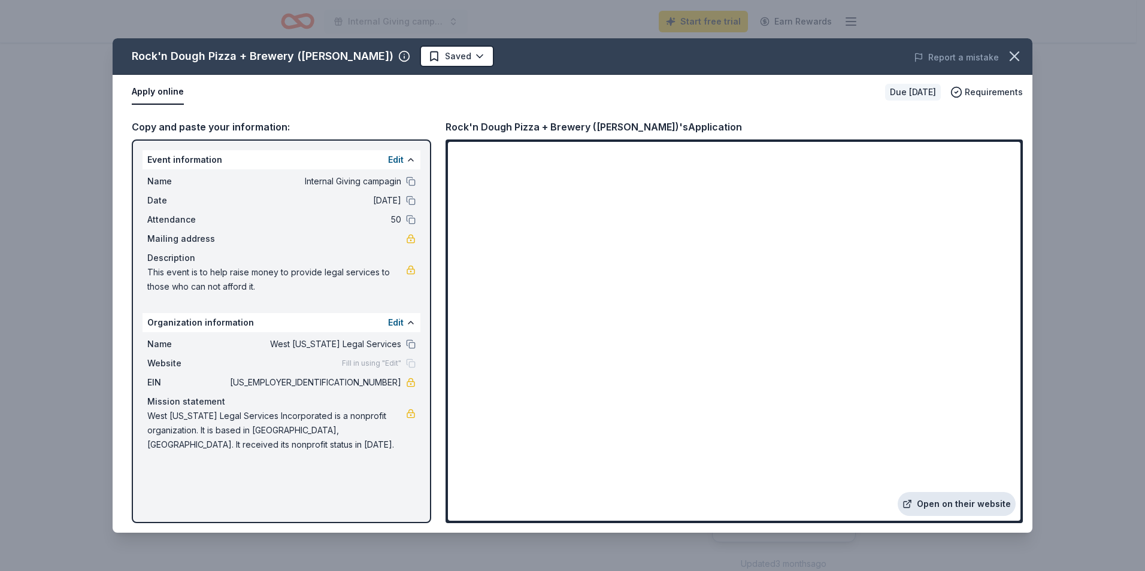
click at [946, 501] on link "Open on their website" at bounding box center [957, 504] width 118 height 24
click at [1129, 155] on div "Rock'n Dough Pizza + Brewery (Jackson) Saved Report a mistake Apply online Due …" at bounding box center [572, 285] width 1145 height 571
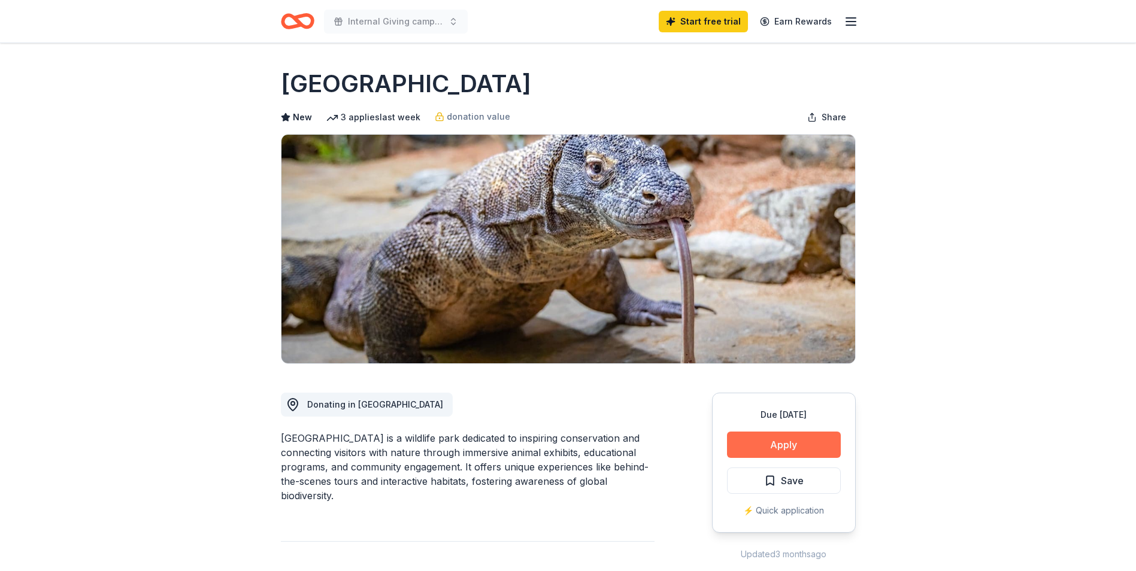
click at [741, 446] on button "Apply" at bounding box center [784, 445] width 114 height 26
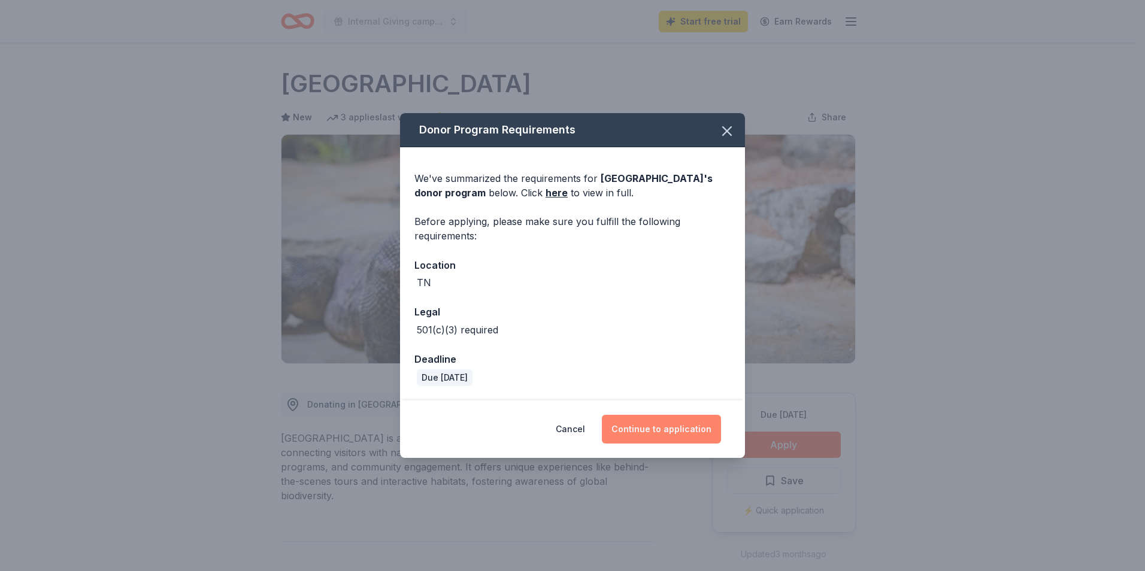
click at [664, 428] on button "Continue to application" at bounding box center [661, 429] width 119 height 29
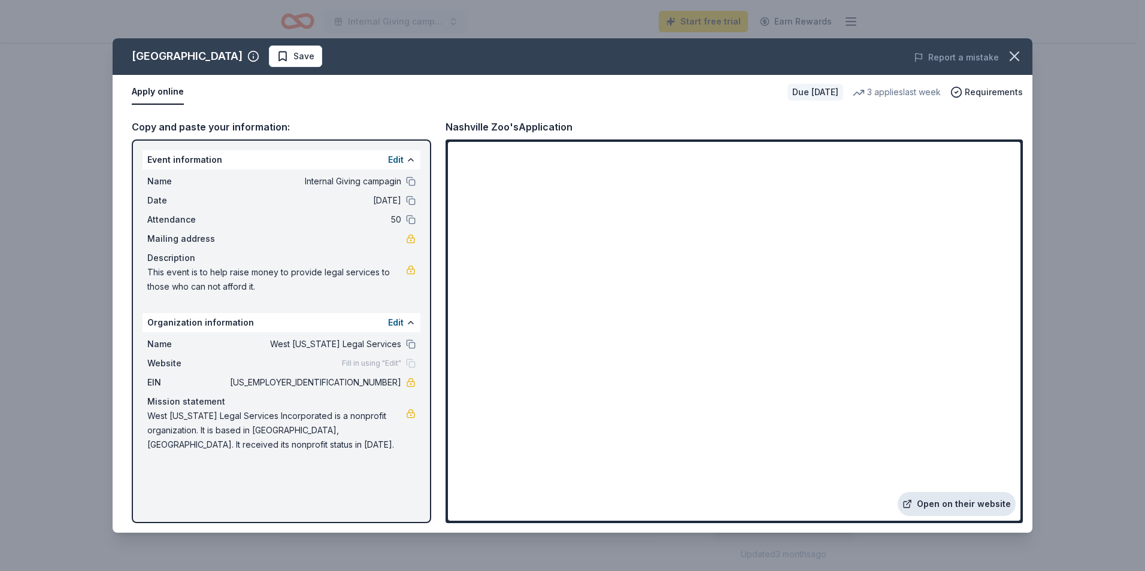
click at [957, 508] on link "Open on their website" at bounding box center [957, 504] width 118 height 24
